Goal: Information Seeking & Learning: Understand process/instructions

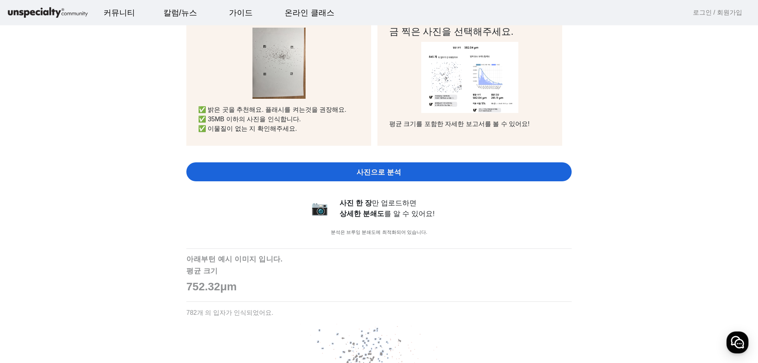
scroll to position [316, 0]
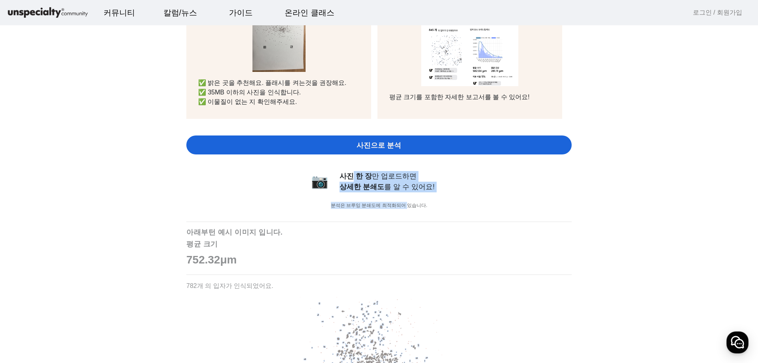
drag, startPoint x: 351, startPoint y: 176, endPoint x: 405, endPoint y: 198, distance: 58.1
click at [405, 198] on div "📷 사진 한 장 만 업로드하면 상세한 분쇄도 를 알 수 있어요! 분석은 브루잉 분쇄도에 최적화되어 있습니다." at bounding box center [379, 193] width 158 height 44
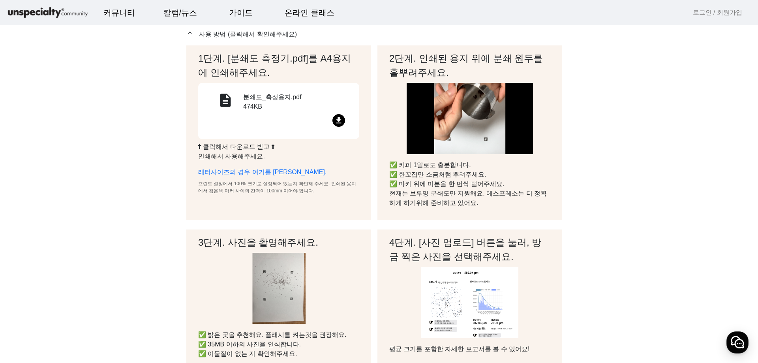
scroll to position [0, 0]
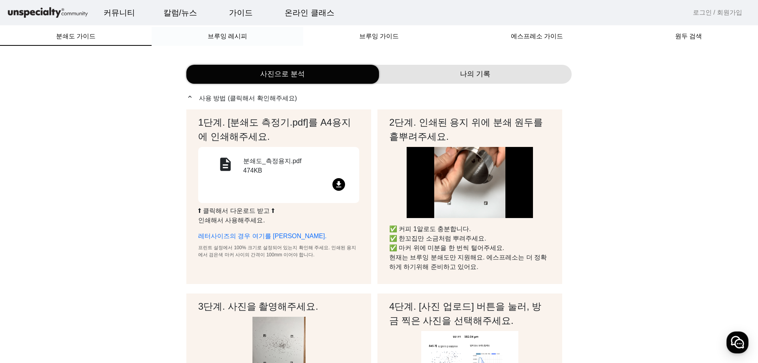
click at [234, 34] on span "브루잉 레시피" at bounding box center [227, 36] width 39 height 6
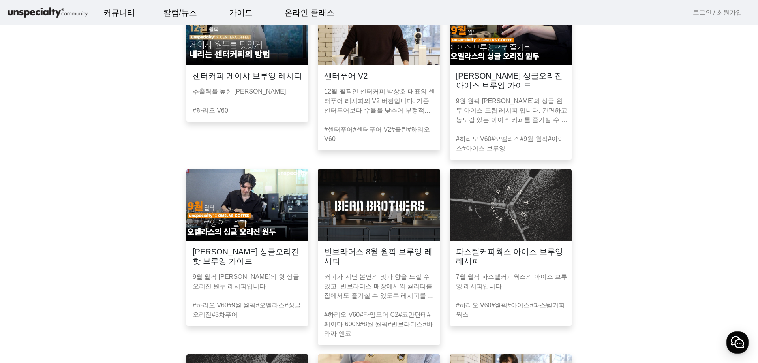
scroll to position [158, 0]
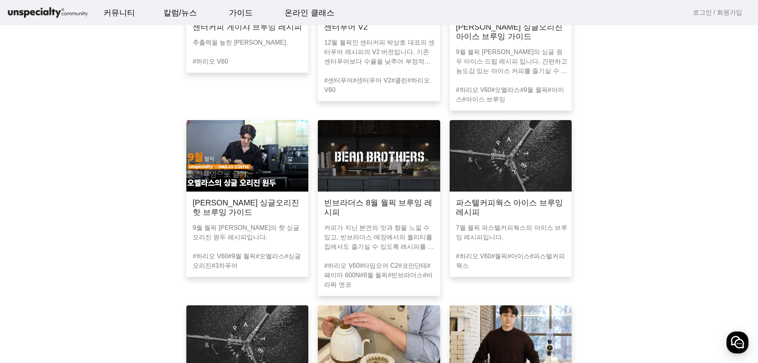
click at [265, 211] on h3 "[PERSON_NAME] 싱글오리진 핫 브루잉 가이드" at bounding box center [247, 207] width 109 height 19
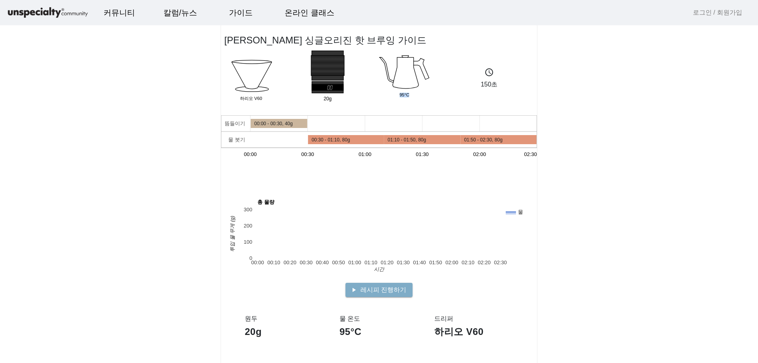
drag, startPoint x: 403, startPoint y: 94, endPoint x: 369, endPoint y: 92, distance: 34.8
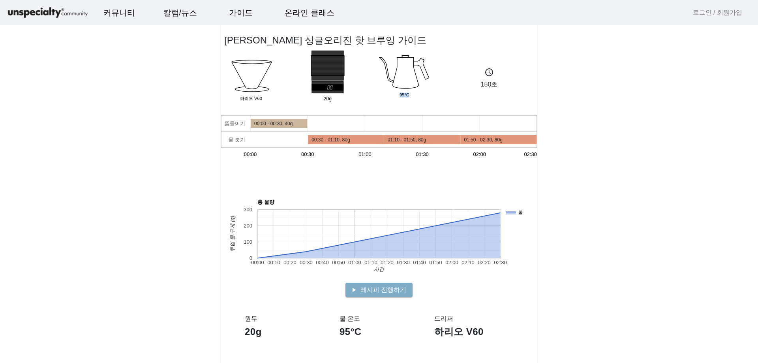
click at [369, 92] on div "Dripper 하리오 V60 20g Group 95°C schedule 150초" at bounding box center [374, 78] width 306 height 55
click at [598, 103] on app-recipe-single "[PERSON_NAME] 싱글오리진 핫 브루잉 가이드 Dripper 하리오 V60 20g Group 95°C schedule 150초 뜸들이기…" at bounding box center [379, 365] width 758 height 712
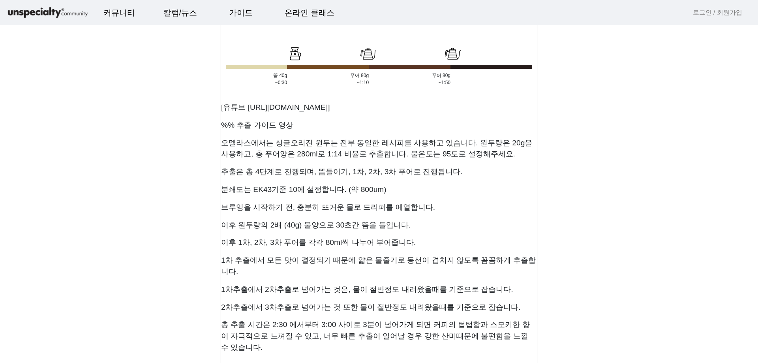
scroll to position [316, 0]
drag, startPoint x: 271, startPoint y: 140, endPoint x: 392, endPoint y: 217, distance: 143.4
click at [392, 216] on showdown "[유튜브 [URL][DOMAIN_NAME]] %% 추출 가이드 영상 오멜라스에서는 싱글오리진 원두는 전부 동일한 레시피를 사용하고 있습니다. …" at bounding box center [379, 224] width 316 height 260
click at [435, 226] on p "이후 원두량의 2배 (40g) 물양으로 30초간 뜸을 들입니다." at bounding box center [379, 225] width 316 height 11
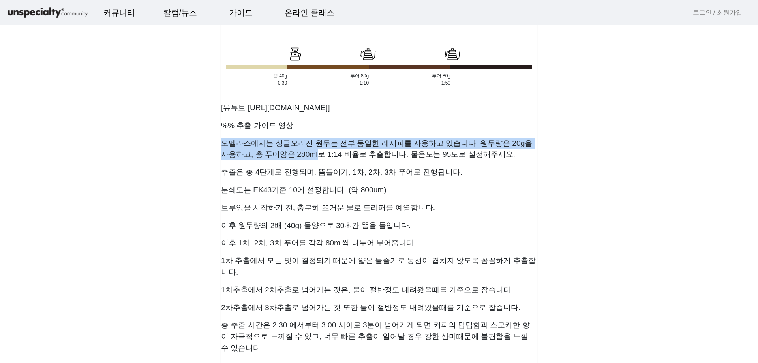
drag, startPoint x: 279, startPoint y: 155, endPoint x: 213, endPoint y: 140, distance: 68.0
click at [213, 140] on app-recipe-single "[PERSON_NAME] 싱글오리진 핫 브루잉 가이드 Dripper 하리오 V60 20g Group 95°C schedule 150초 뜸들이기…" at bounding box center [379, 50] width 758 height 712
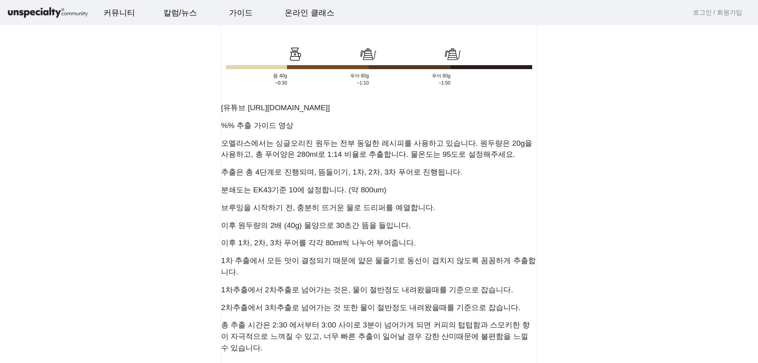
click at [459, 180] on showdown "[유튜브 [URL][DOMAIN_NAME]] %% 추출 가이드 영상 오멜라스에서는 싱글오리진 원두는 전부 동일한 레시피를 사용하고 있습니다. …" at bounding box center [379, 224] width 316 height 260
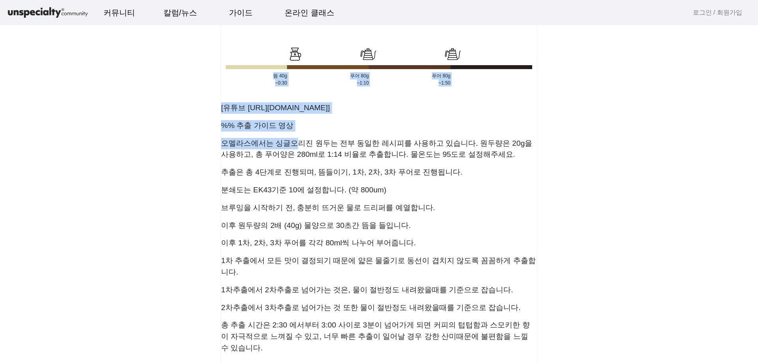
drag, startPoint x: 296, startPoint y: 146, endPoint x: 365, endPoint y: 178, distance: 76.1
click at [365, 178] on showdown "[유튜브 [URL][DOMAIN_NAME]] %% 추출 가이드 영상 오멜라스에서는 싱글오리진 원두는 전부 동일한 레시피를 사용하고 있습니다. …" at bounding box center [379, 224] width 316 height 260
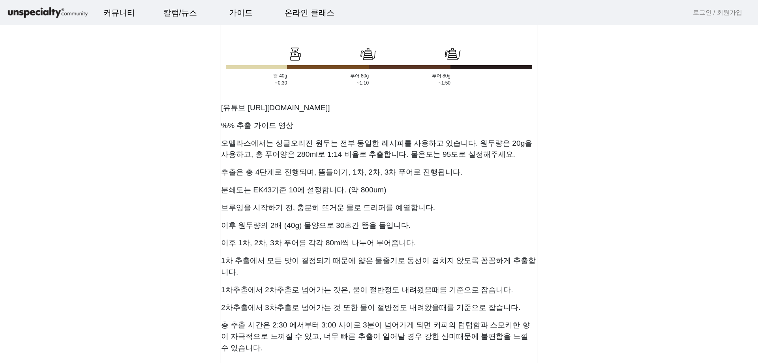
click at [395, 167] on p "추출은 총 4단계로 진행되며, 뜸들이기, 1차, 2차, 3차 푸어로 진행됩니다." at bounding box center [379, 172] width 316 height 11
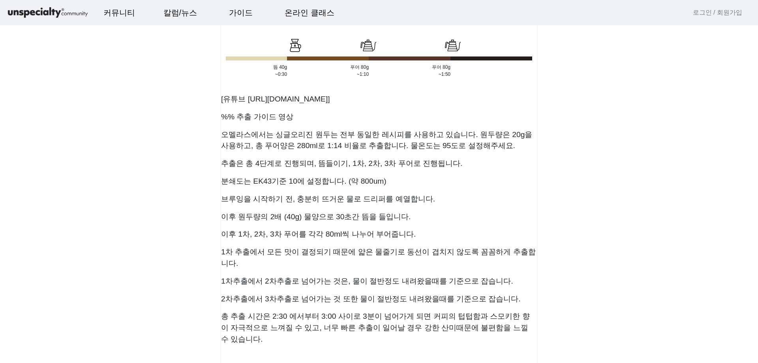
scroll to position [395, 0]
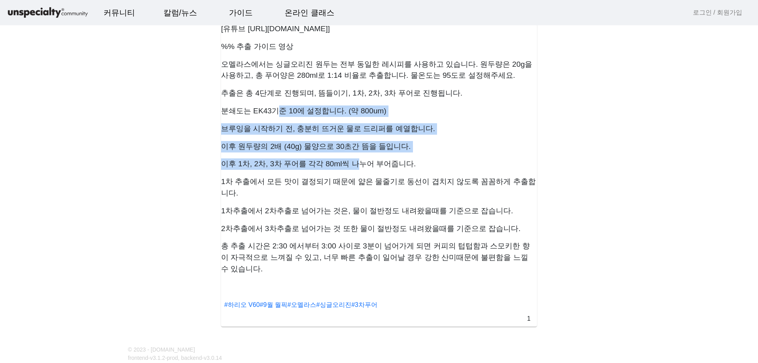
drag, startPoint x: 277, startPoint y: 113, endPoint x: 355, endPoint y: 171, distance: 97.6
click at [355, 171] on showdown "[유튜브 [URL][DOMAIN_NAME]] %% 추출 가이드 영상 오멜라스에서는 싱글오리진 원두는 전부 동일한 레시피를 사용하고 있습니다. …" at bounding box center [379, 145] width 316 height 260
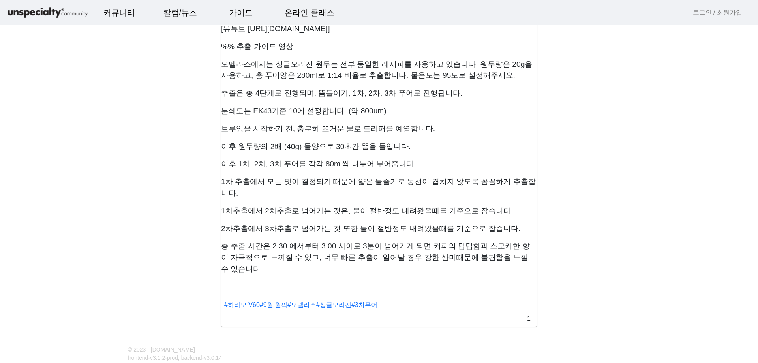
click at [367, 205] on p "1차추출에서 2차추출로 넘어가는 것은, 물이 절반정도 내려왔을때를 기준으로 잡습니다." at bounding box center [379, 210] width 316 height 11
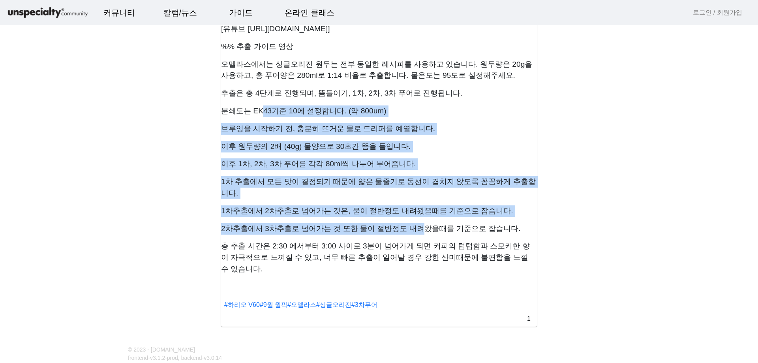
drag, startPoint x: 261, startPoint y: 115, endPoint x: 413, endPoint y: 222, distance: 185.9
click at [411, 216] on showdown "[유튜브 [URL][DOMAIN_NAME]] %% 추출 가이드 영상 오멜라스에서는 싱글오리진 원두는 전부 동일한 레시피를 사용하고 있습니다. …" at bounding box center [379, 145] width 316 height 260
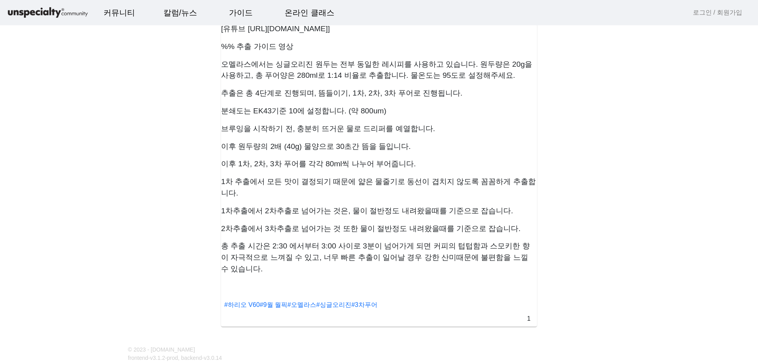
click at [428, 242] on p "총 추출 시간은 2:30 에서부터 3:00 사이로 3분이 넘어가게 되면 커피의 텁텁함과 스모키한 향이 자극적으로 느껴질 수 있고, 너무 빠른 …" at bounding box center [379, 257] width 316 height 34
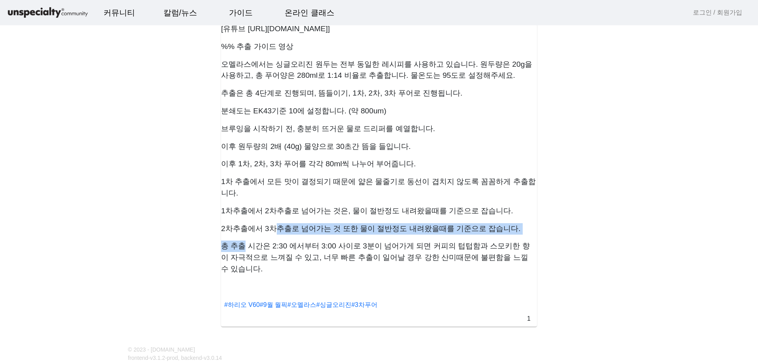
drag, startPoint x: 244, startPoint y: 234, endPoint x: 272, endPoint y: 219, distance: 31.8
click at [272, 219] on showdown "[유튜브 [URL][DOMAIN_NAME]] %% 추출 가이드 영상 오멜라스에서는 싱글오리진 원두는 전부 동일한 레시피를 사용하고 있습니다. …" at bounding box center [379, 145] width 316 height 260
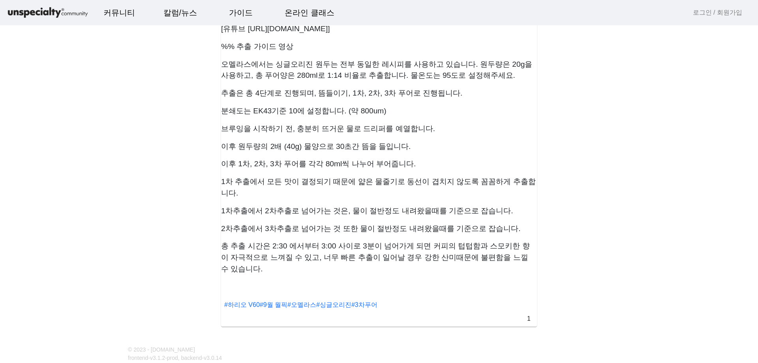
click at [287, 240] on p "총 추출 시간은 2:30 에서부터 3:00 사이로 3분이 넘어가게 되면 커피의 텁텁함과 스모키한 향이 자극적으로 느껴질 수 있고, 너무 빠른 …" at bounding box center [379, 257] width 316 height 34
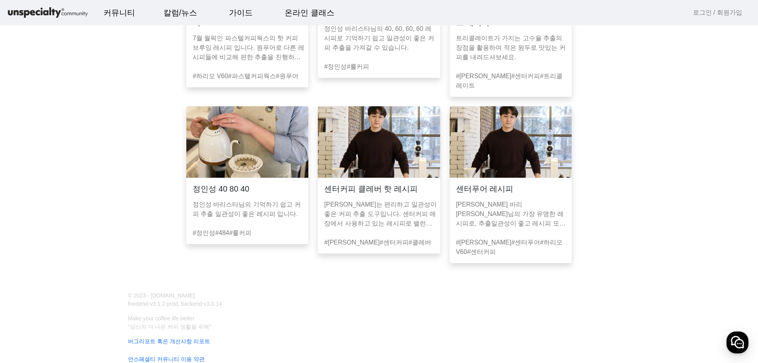
scroll to position [535, 0]
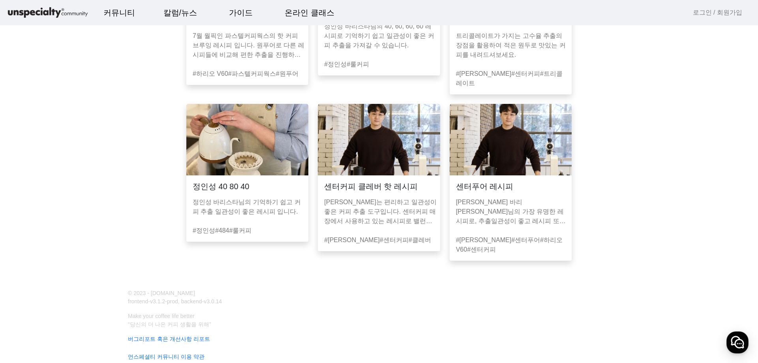
click at [238, 141] on img at bounding box center [247, 139] width 122 height 71
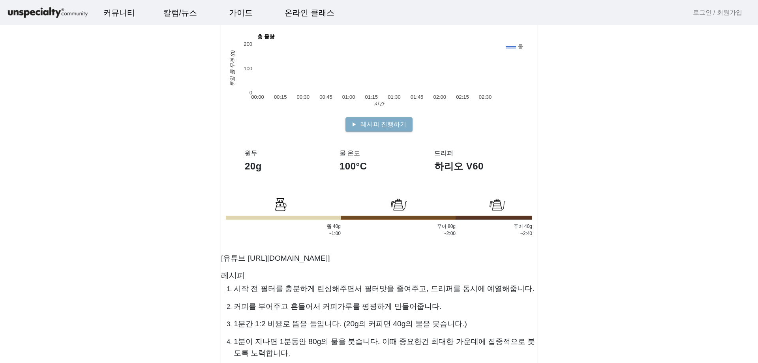
scroll to position [197, 0]
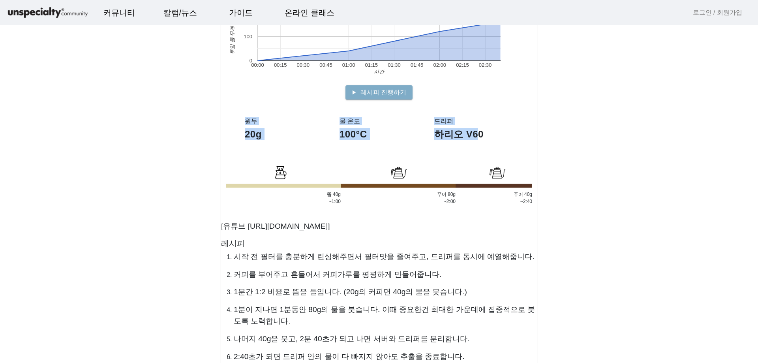
drag, startPoint x: 244, startPoint y: 120, endPoint x: 480, endPoint y: 149, distance: 237.0
click at [480, 149] on section "원두 20g 물 온도 100°C 드리퍼 하리오 V60" at bounding box center [379, 136] width 316 height 55
click at [566, 146] on app-recipe-single "정인성 40 80 40 Dripper 하리오 V60 20g Group 100°C schedule 160초 뜸들이기 물 붓기 00:00 00:3…" at bounding box center [379, 162] width 758 height 700
click at [502, 150] on div "드리퍼 하리오 V60" at bounding box center [473, 136] width 79 height 39
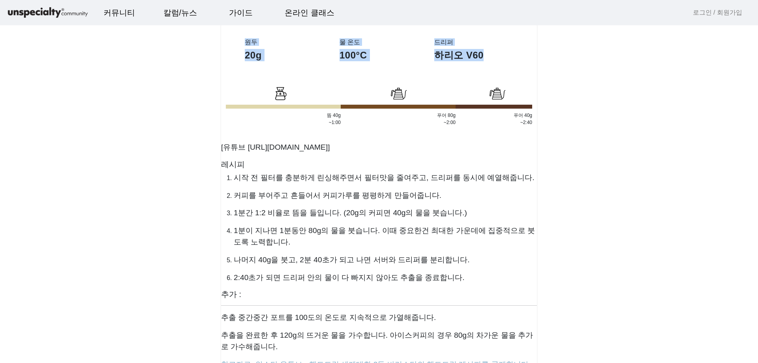
scroll to position [316, 0]
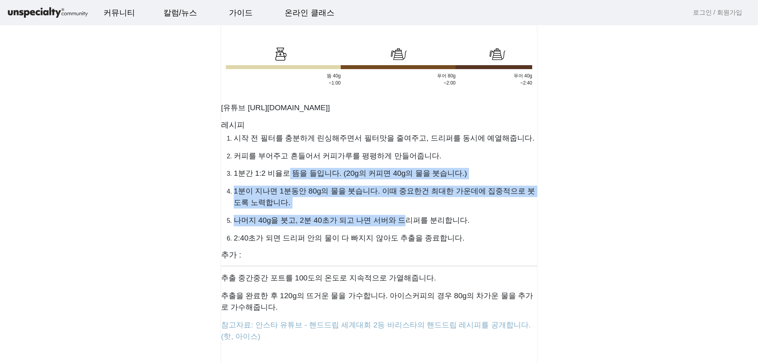
drag, startPoint x: 287, startPoint y: 174, endPoint x: 399, endPoint y: 218, distance: 120.0
click at [399, 218] on ol "시작 전 필터를 충분하게 린싱해주면서 필터맛을 줄여주고, 드리퍼를 동시에 예열해줍니다. 커피를 부어주고 흔들어서 커피가루를 평평하게 만들어줍니…" at bounding box center [379, 188] width 316 height 111
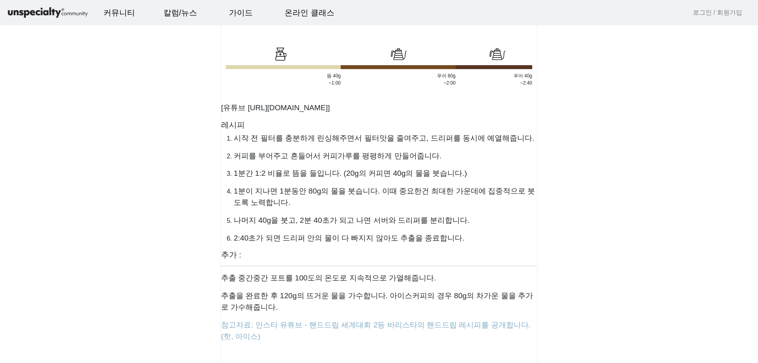
click at [424, 228] on ol "시작 전 필터를 충분하게 린싱해주면서 필터맛을 줄여주고, 드리퍼를 동시에 예열해줍니다. 커피를 부어주고 흔들어서 커피가루를 평평하게 만들어줍니…" at bounding box center [379, 188] width 316 height 111
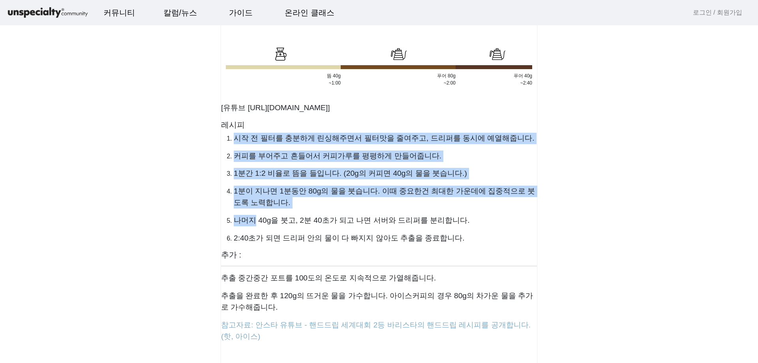
drag, startPoint x: 253, startPoint y: 223, endPoint x: 401, endPoint y: 251, distance: 151.1
click at [399, 251] on showdown "[유튜브 [URL][DOMAIN_NAME]] 레시피 시작 전 필터를 충분하게 린싱해주면서 필터맛을 줄여주고, 드리퍼를 동시에 예열해줍니다. 커…" at bounding box center [379, 218] width 316 height 248
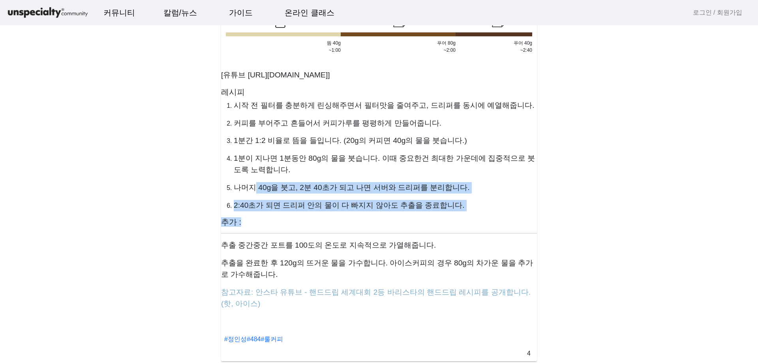
scroll to position [395, 0]
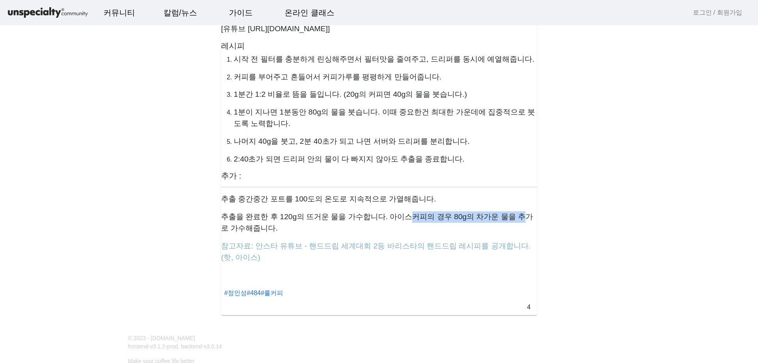
drag, startPoint x: 407, startPoint y: 215, endPoint x: 505, endPoint y: 215, distance: 97.9
click at [505, 215] on p "추출을 완료한 후 120g의 뜨거운 물을 가수합니다. 아이스커피의 경우 80g의 차가운 물을 추가로 가수해줍니다." at bounding box center [379, 222] width 316 height 23
click at [506, 232] on p "추출을 완료한 후 120g의 뜨거운 물을 가수합니다. 아이스커피의 경우 80g의 차가운 물을 추가로 가수해줍니다." at bounding box center [379, 222] width 316 height 23
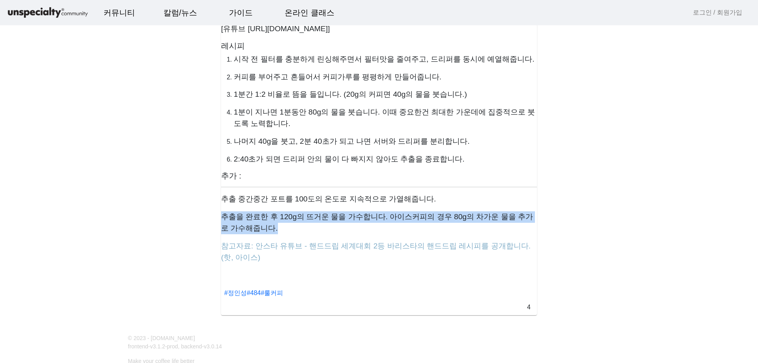
drag, startPoint x: 224, startPoint y: 217, endPoint x: 389, endPoint y: 222, distance: 165.0
click at [389, 222] on p "추출을 완료한 후 120g의 뜨거운 물을 가수합니다. 아이스커피의 경우 80g의 차가운 물을 추가로 가수해줍니다." at bounding box center [379, 222] width 316 height 23
drag, startPoint x: 378, startPoint y: 218, endPoint x: 392, endPoint y: 234, distance: 20.5
click at [392, 231] on p "추출을 완료한 후 120g의 뜨거운 물을 가수합니다. 아이스커피의 경우 80g의 차가운 물을 추가로 가수해줍니다." at bounding box center [379, 222] width 316 height 23
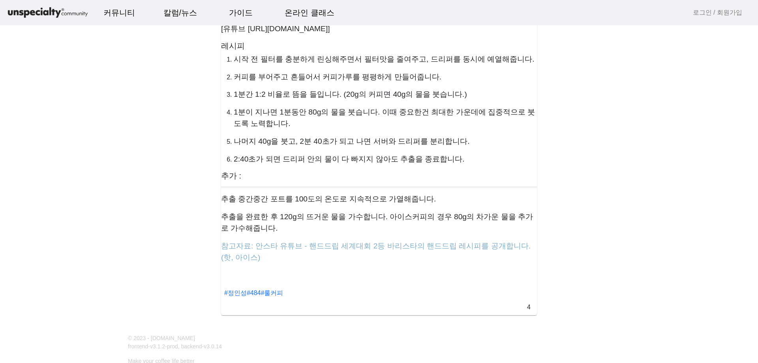
click at [396, 254] on p "참고자료: 안스타 유튜브 - 핸드드립 세계대회 2등 바리스타의 핸드드립 레시피를 공개합니다. (핫, 아이스)" at bounding box center [379, 251] width 316 height 23
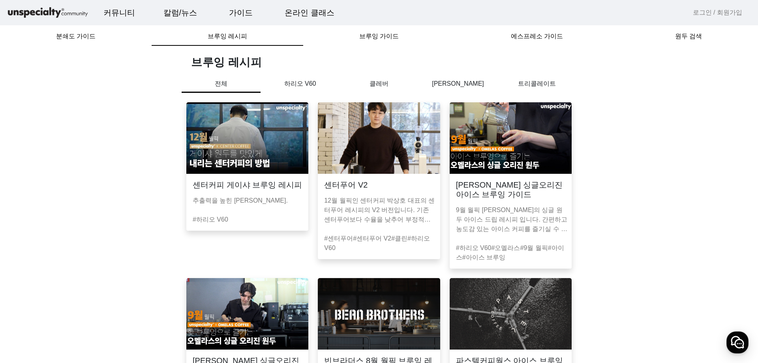
click at [307, 83] on p "하리오 V60" at bounding box center [299, 83] width 79 height 9
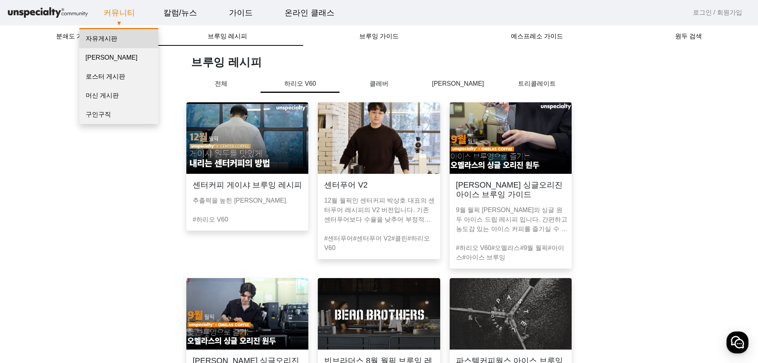
click at [105, 39] on link "자유게시판" at bounding box center [118, 38] width 79 height 19
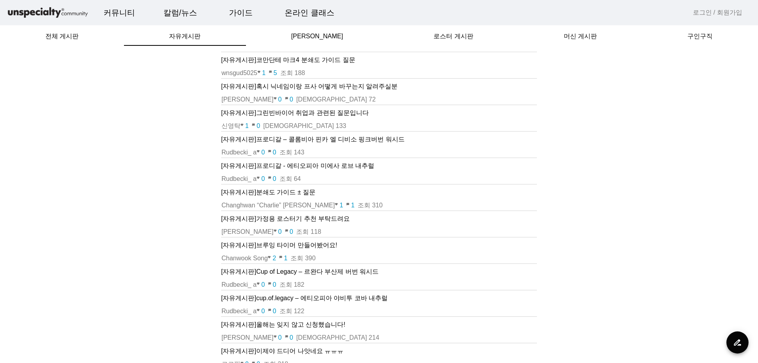
click at [58, 19] on img at bounding box center [47, 13] width 83 height 14
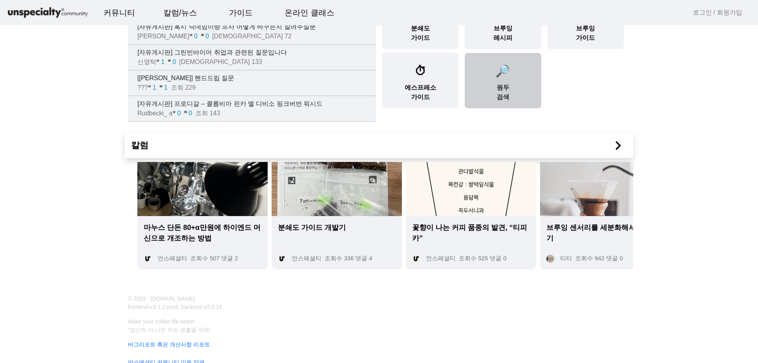
scroll to position [79, 0]
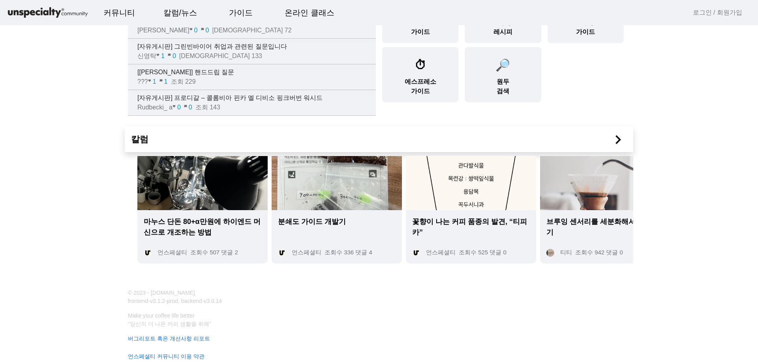
click at [341, 203] on img at bounding box center [337, 183] width 130 height 54
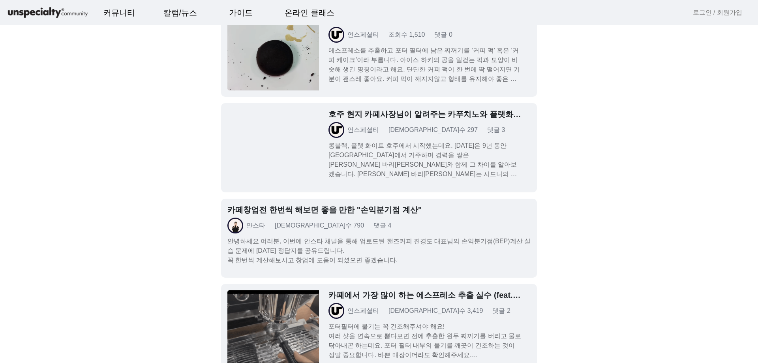
scroll to position [2052, 0]
